Goal: Browse casually

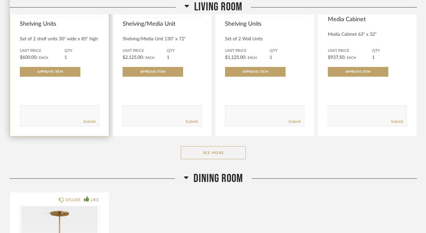
scroll to position [999, 0]
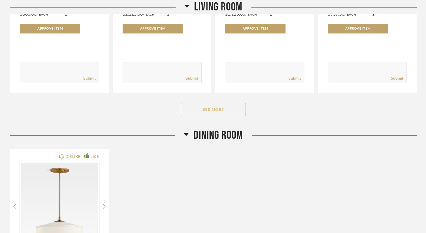
click at [205, 103] on button "See More" at bounding box center [213, 109] width 65 height 13
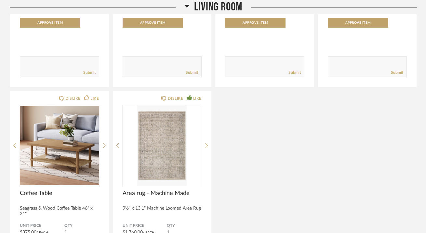
scroll to position [1006, 0]
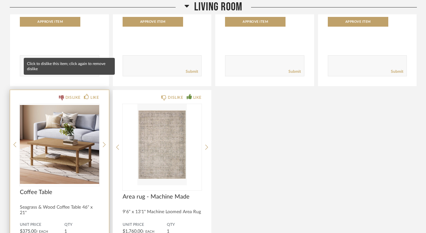
click at [62, 95] on icon at bounding box center [61, 97] width 5 height 5
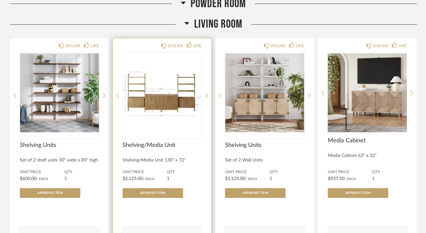
scroll to position [835, 0]
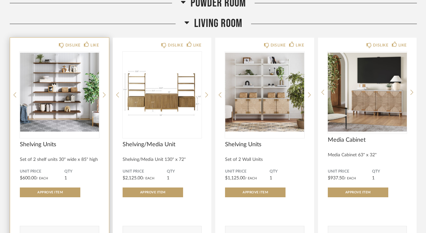
click at [57, 85] on img "0" at bounding box center [59, 92] width 79 height 81
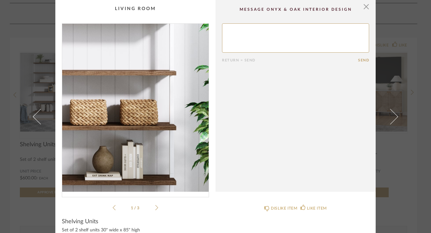
scroll to position [0, 0]
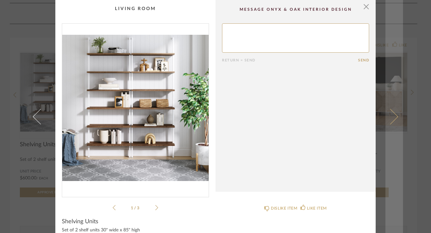
click at [391, 114] on span at bounding box center [390, 117] width 16 height 16
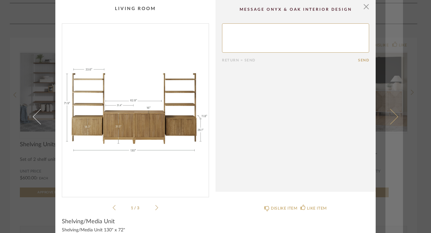
click at [391, 114] on span at bounding box center [390, 117] width 16 height 16
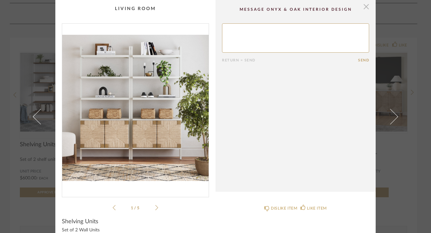
click at [364, 7] on span "button" at bounding box center [365, 6] width 13 height 13
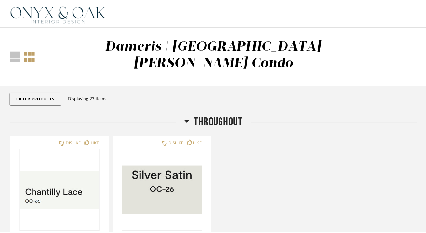
scroll to position [835, 0]
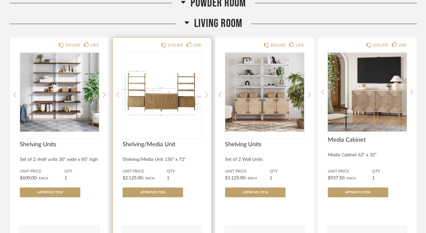
click at [153, 85] on img "0" at bounding box center [162, 92] width 79 height 81
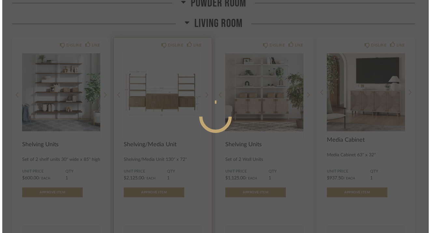
scroll to position [0, 0]
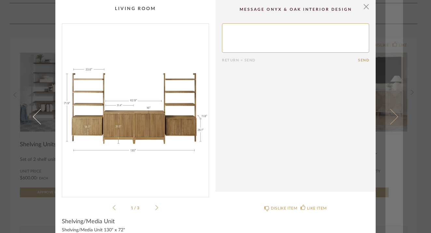
click at [395, 117] on span at bounding box center [390, 117] width 16 height 16
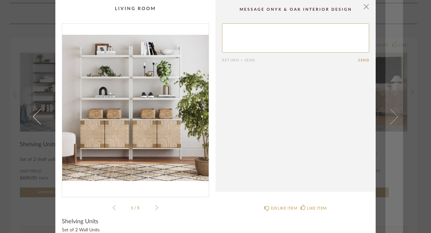
click at [392, 116] on span at bounding box center [390, 117] width 16 height 16
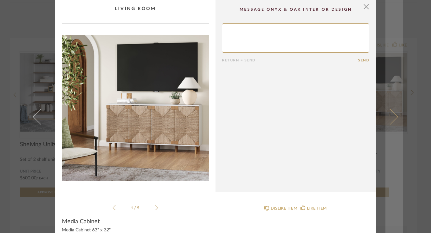
click at [393, 115] on span at bounding box center [390, 117] width 16 height 16
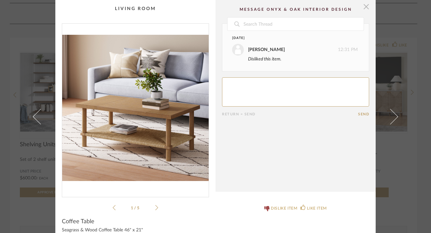
click at [366, 7] on span "button" at bounding box center [365, 6] width 13 height 13
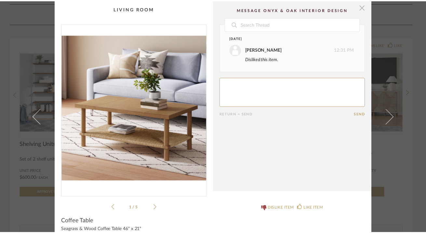
scroll to position [835, 0]
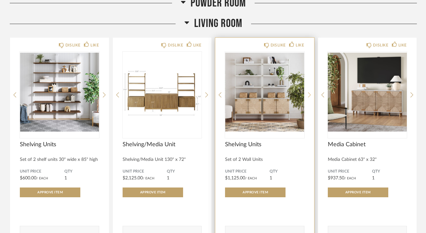
click at [310, 92] on icon at bounding box center [309, 95] width 3 height 6
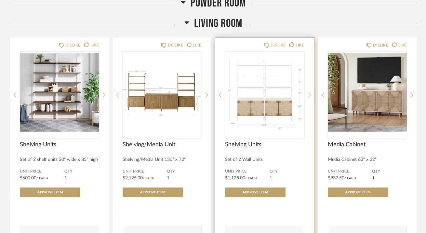
click at [310, 92] on icon at bounding box center [309, 95] width 3 height 6
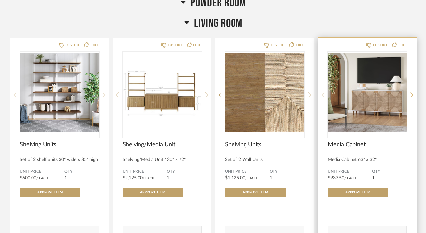
click at [413, 92] on icon at bounding box center [412, 94] width 3 height 5
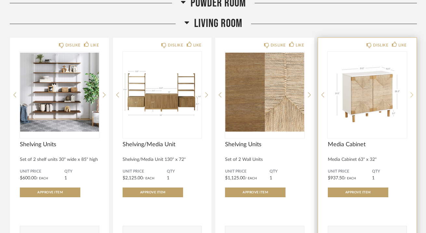
click at [413, 92] on icon at bounding box center [412, 94] width 3 height 5
